Goal: Transaction & Acquisition: Purchase product/service

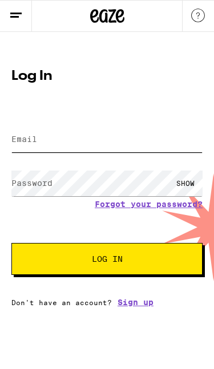
click at [137, 141] on input "Email" at bounding box center [106, 139] width 191 height 26
type input "[EMAIL_ADDRESS][DOMAIN_NAME]"
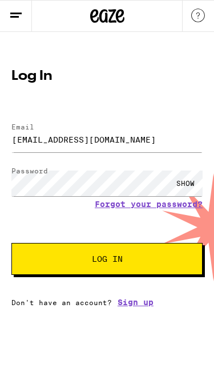
click at [150, 262] on span "Log In" at bounding box center [107, 259] width 99 height 8
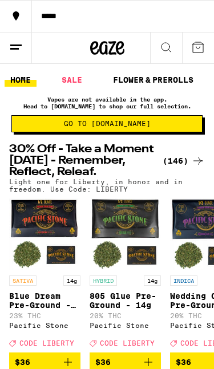
click at [197, 157] on icon at bounding box center [198, 161] width 14 height 14
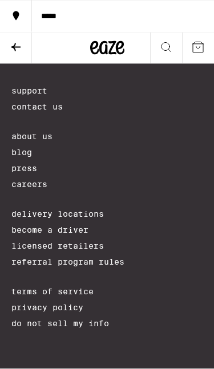
scroll to position [13151, 0]
